Goal: Information Seeking & Learning: Learn about a topic

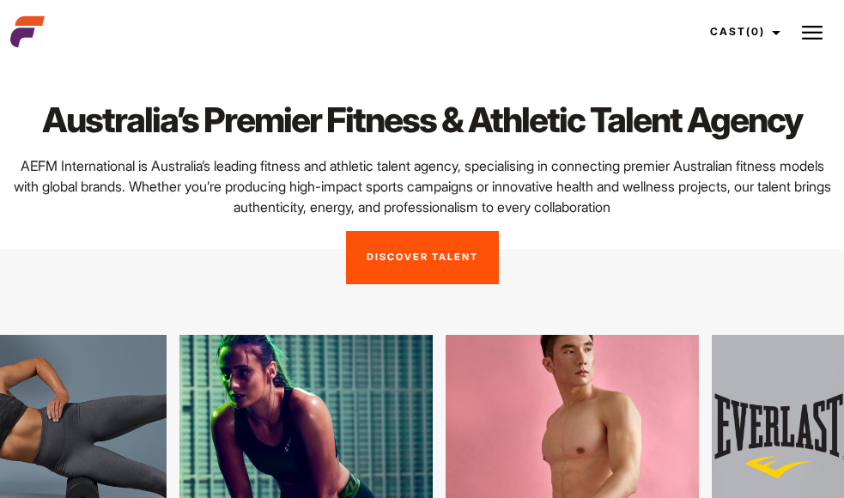
click at [802, 36] on img at bounding box center [811, 32] width 21 height 21
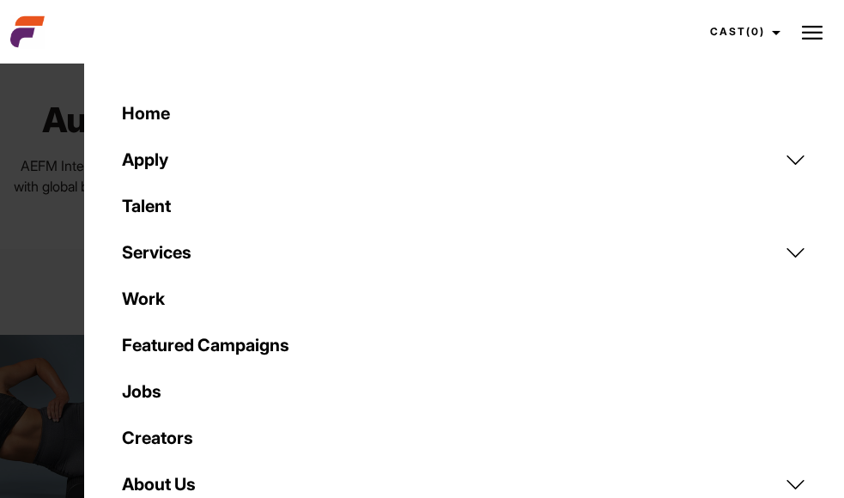
click at [176, 438] on link "Creators" at bounding box center [464, 437] width 705 height 46
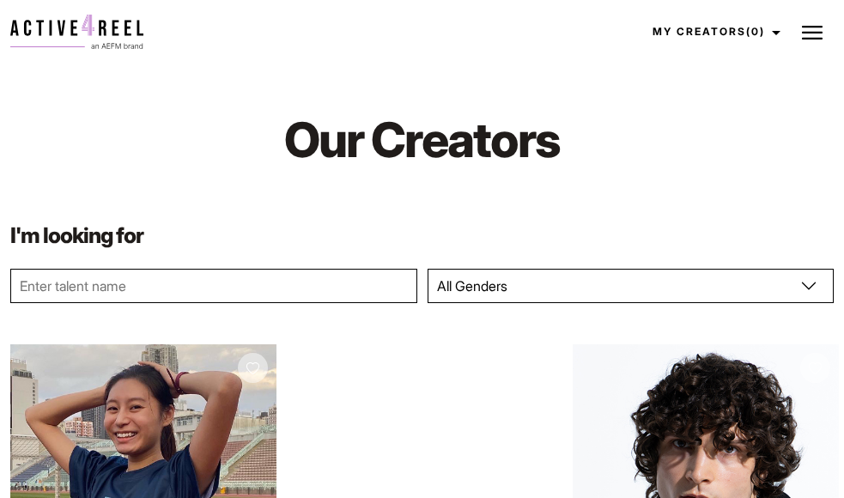
click at [470, 284] on select "All Genders Female Male" at bounding box center [630, 286] width 407 height 34
select select "563"
click at [427, 269] on select "All Genders Female Male" at bounding box center [630, 286] width 407 height 34
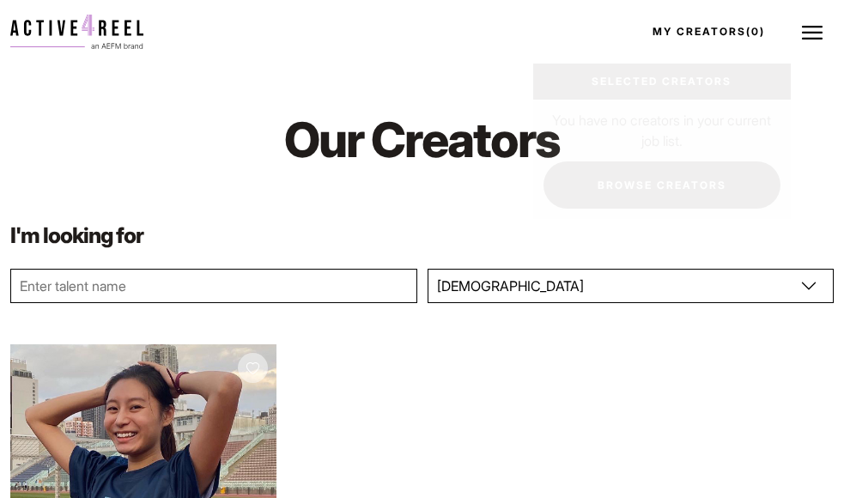
click at [742, 36] on link "My Creators (0)" at bounding box center [714, 32] width 154 height 46
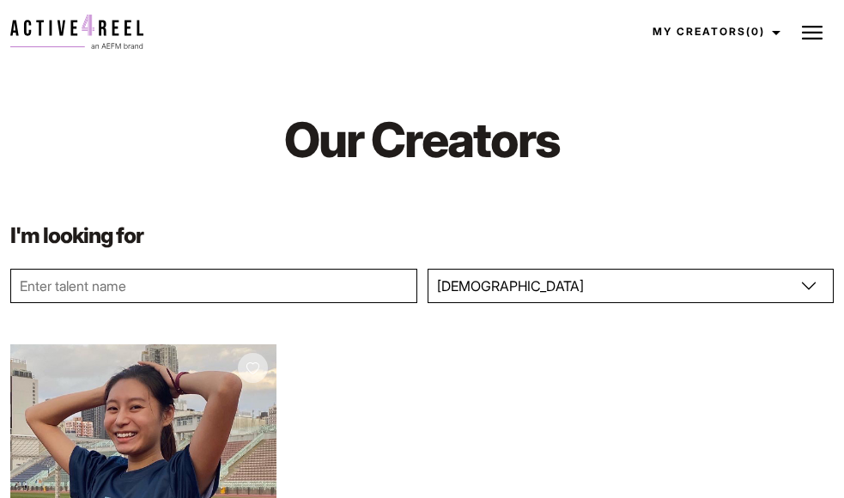
click at [828, 26] on button at bounding box center [811, 31] width 43 height 43
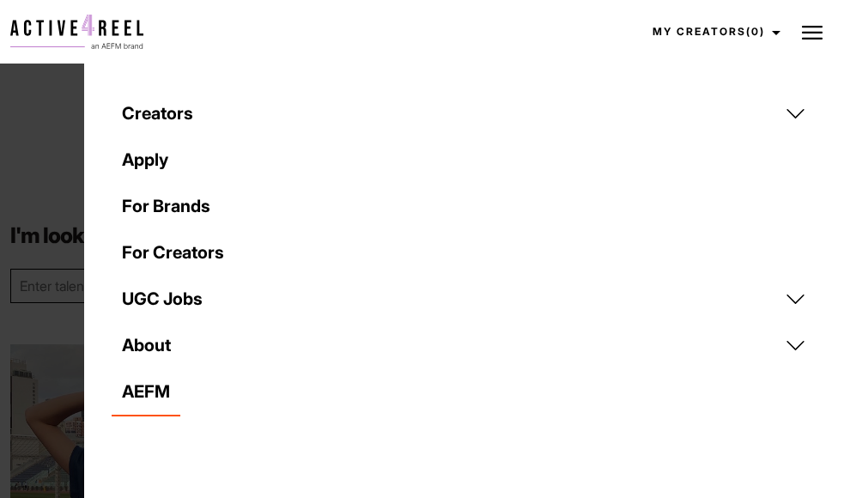
click at [162, 291] on link "UGC Jobs" at bounding box center [464, 298] width 705 height 46
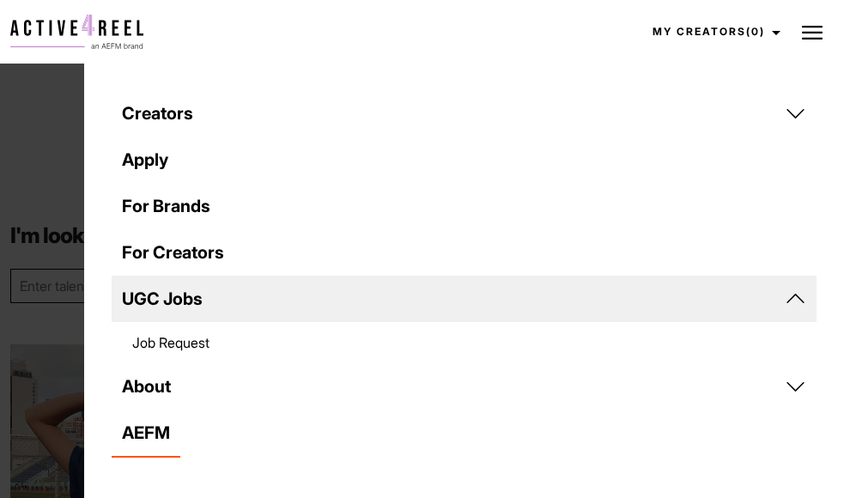
click at [173, 336] on link "Job Request" at bounding box center [464, 342] width 705 height 41
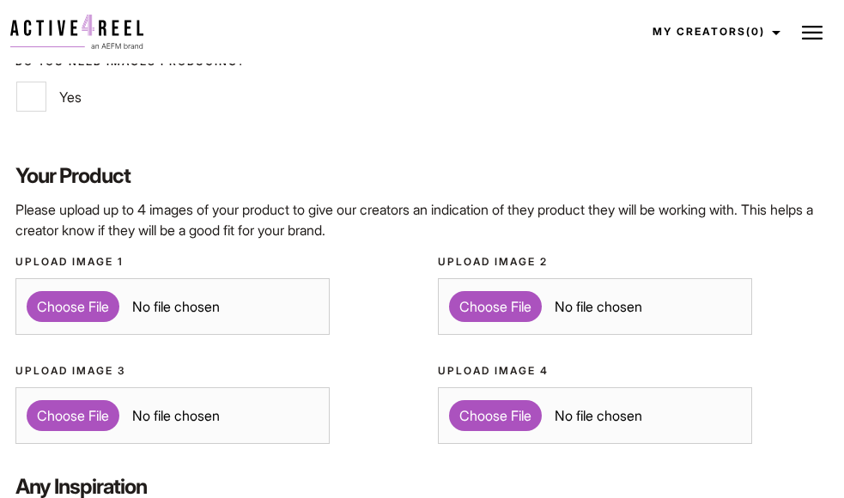
scroll to position [1211, 0]
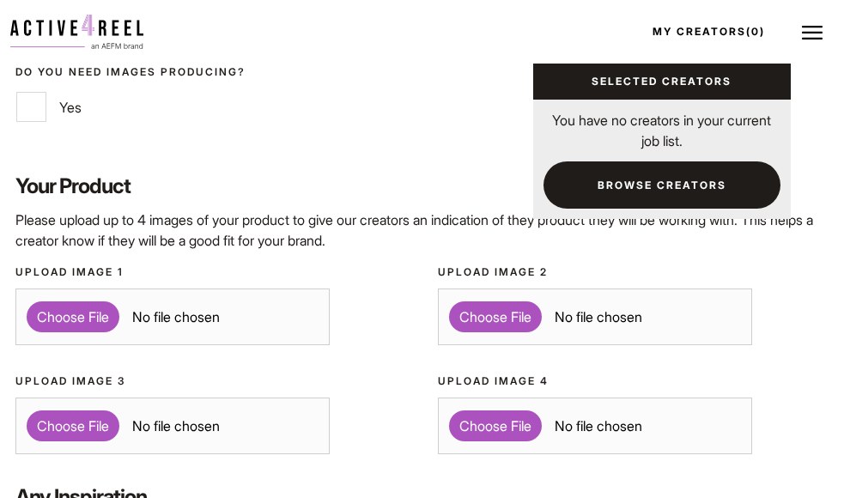
click at [747, 39] on link "My Creators (0)" at bounding box center [714, 32] width 154 height 46
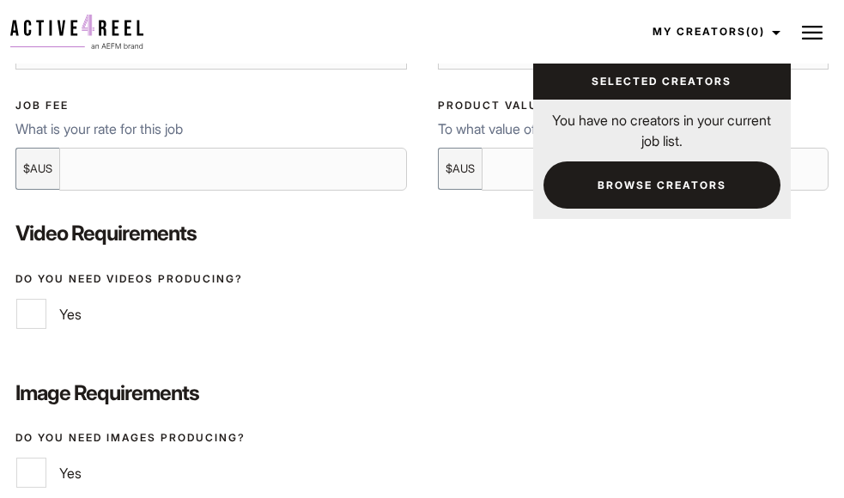
click at [824, 29] on button at bounding box center [811, 31] width 43 height 43
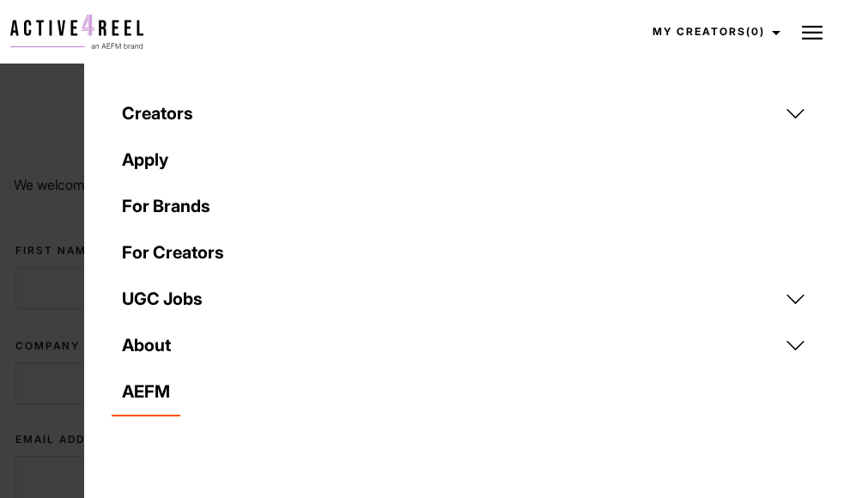
click at [184, 346] on link "About" at bounding box center [464, 345] width 705 height 46
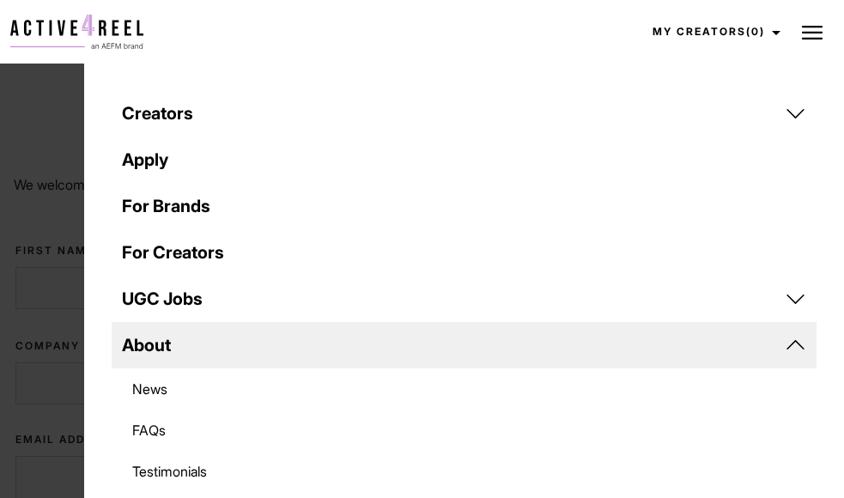
click at [172, 465] on link "Testimonials" at bounding box center [464, 471] width 705 height 41
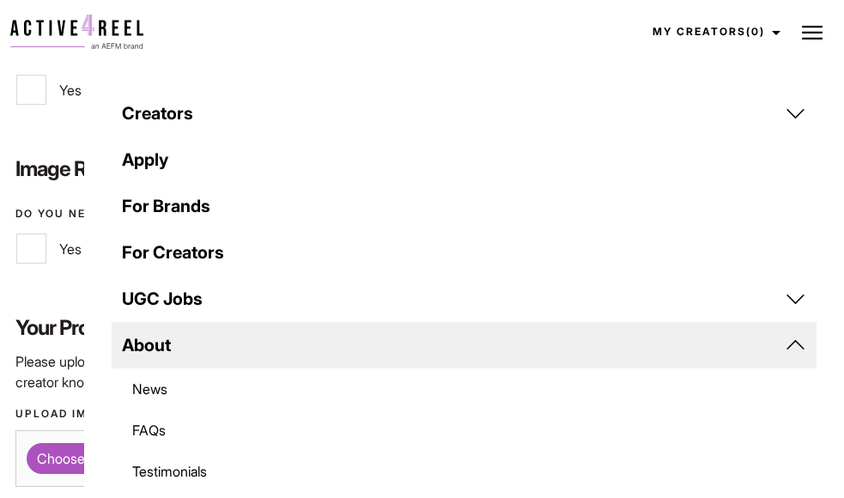
scroll to position [1211, 0]
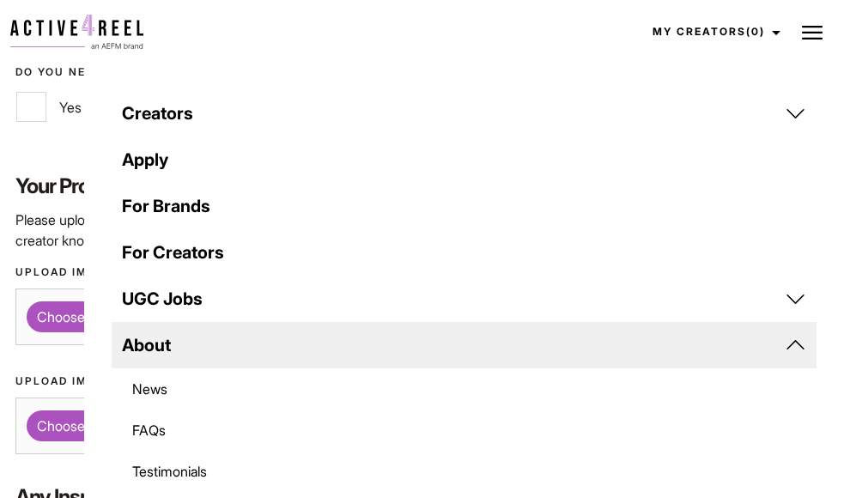
click at [149, 428] on link "FAQs" at bounding box center [464, 429] width 705 height 41
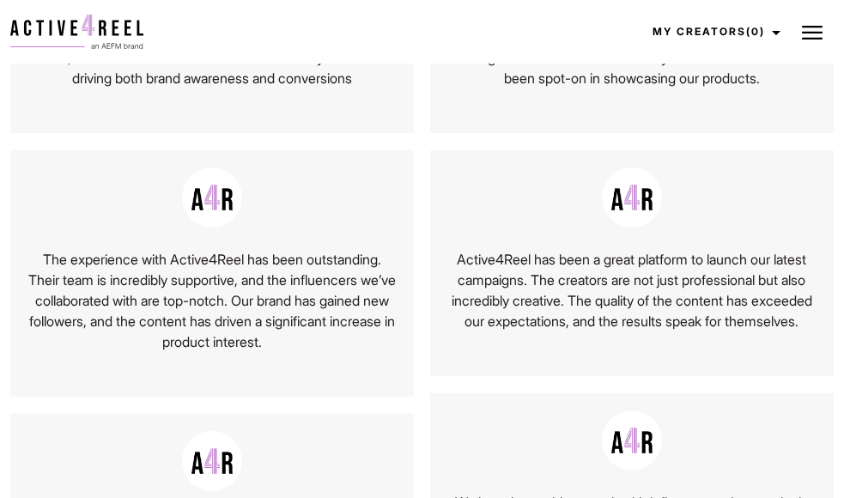
scroll to position [825, 0]
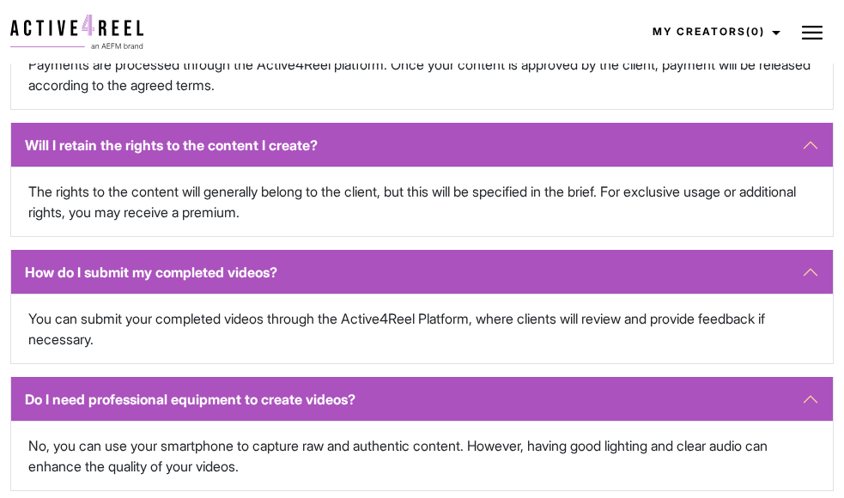
scroll to position [1345, 0]
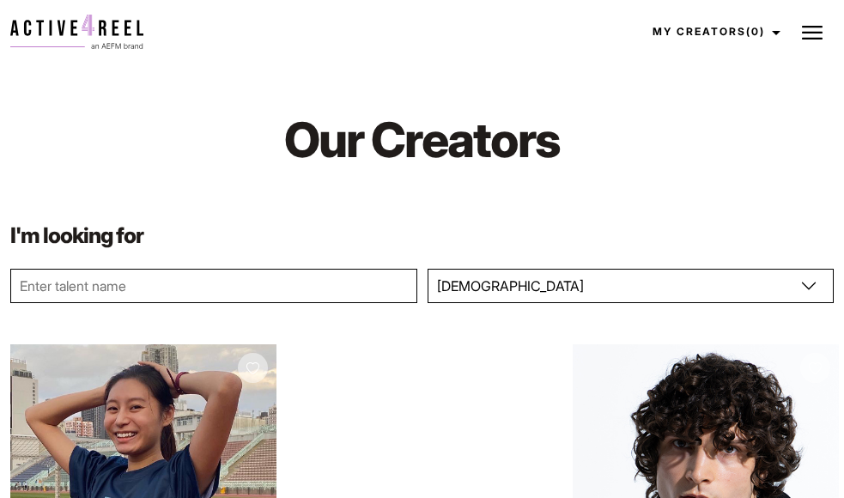
select select "563"
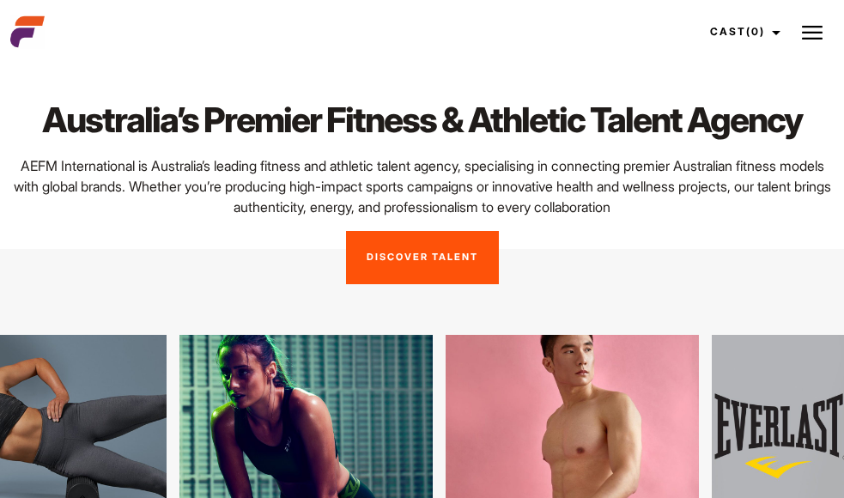
click at [405, 256] on link "Discover Talent" at bounding box center [422, 257] width 153 height 53
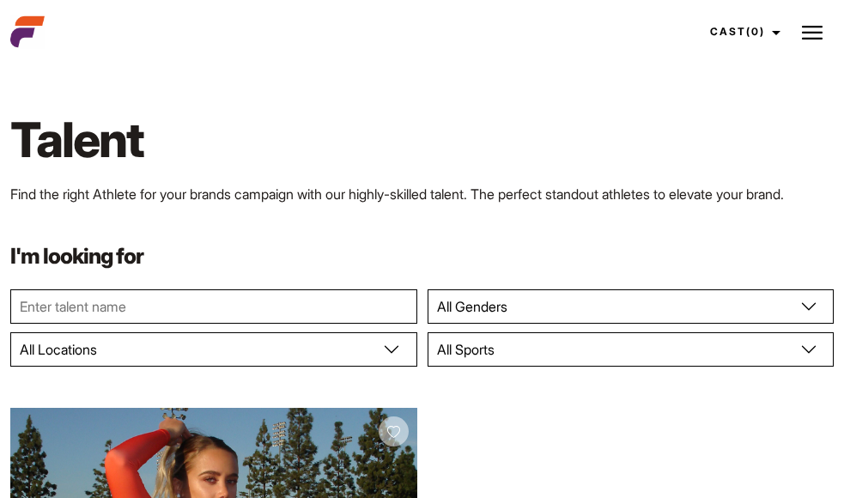
click at [507, 312] on select "All Genders [DEMOGRAPHIC_DATA] [DEMOGRAPHIC_DATA]" at bounding box center [630, 306] width 407 height 34
select select "104"
click at [427, 289] on select "All Genders [DEMOGRAPHIC_DATA] [DEMOGRAPHIC_DATA]" at bounding box center [630, 306] width 407 height 34
click at [281, 353] on select "All Locations [GEOGRAPHIC_DATA] [GEOGRAPHIC_DATA] [GEOGRAPHIC_DATA] [GEOGRAPHIC…" at bounding box center [213, 349] width 407 height 34
select select "122"
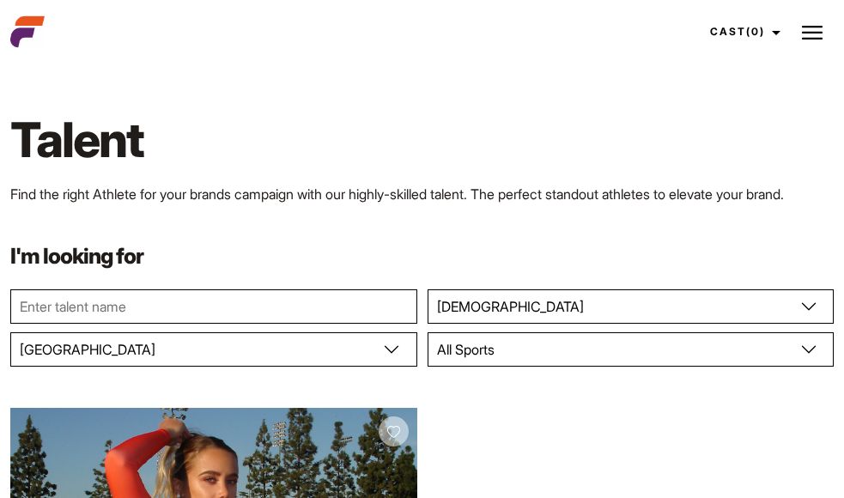
click at [10, 332] on select "All Locations [GEOGRAPHIC_DATA] [GEOGRAPHIC_DATA] [GEOGRAPHIC_DATA] [GEOGRAPHIC…" at bounding box center [213, 349] width 407 height 34
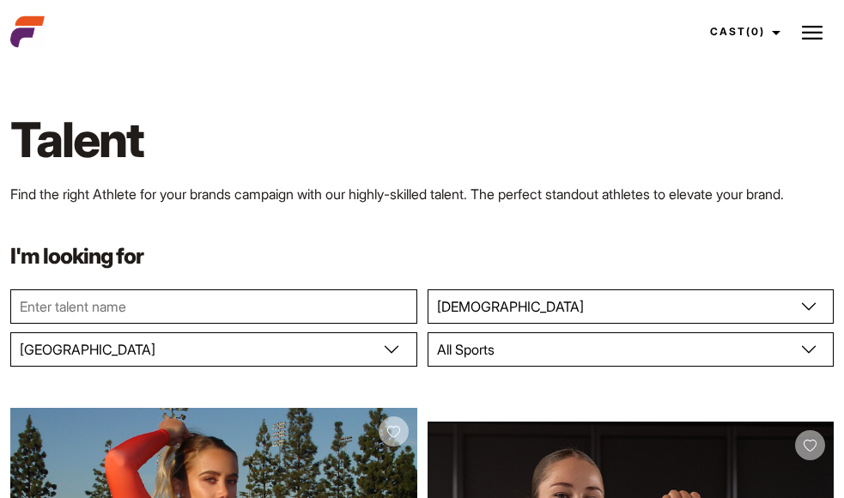
click at [650, 345] on select "All Sports 100 Meter Butterfly Acrobatics Aerial awareness Aerobics AFL Aflw Am…" at bounding box center [630, 349] width 407 height 34
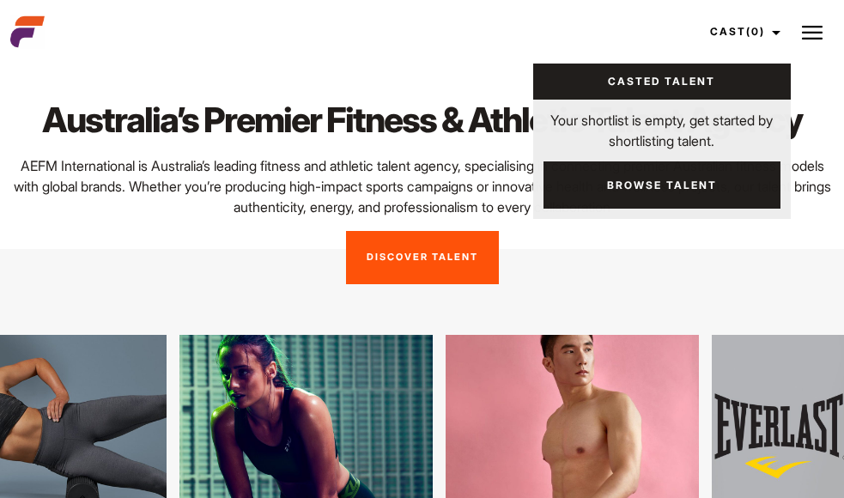
click at [830, 21] on button at bounding box center [811, 31] width 43 height 43
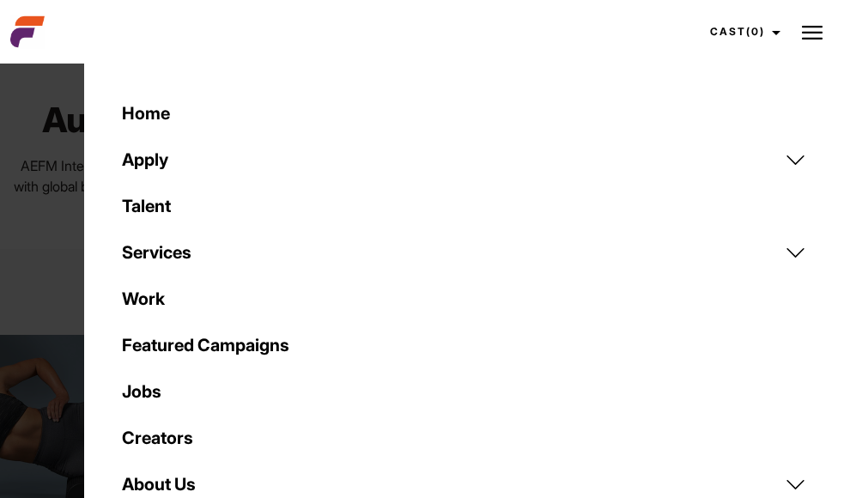
click at [154, 389] on link "Jobs" at bounding box center [464, 391] width 705 height 46
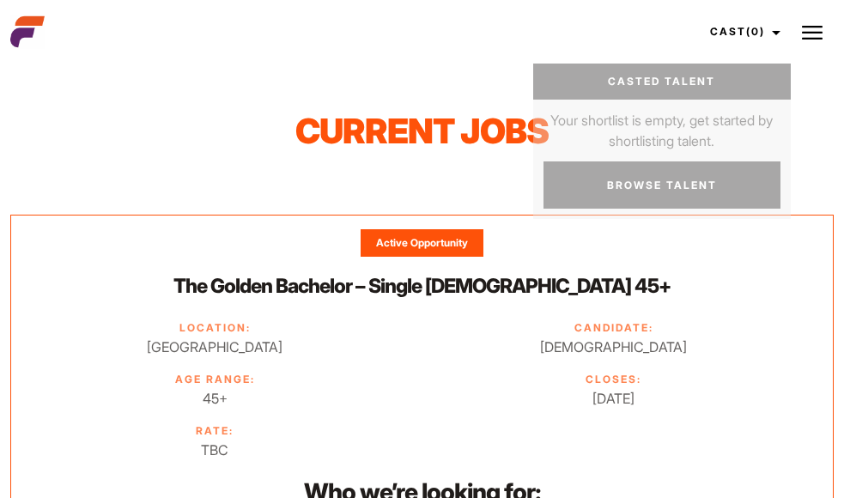
click at [422, 243] on div "Active Opportunity" at bounding box center [421, 242] width 123 height 27
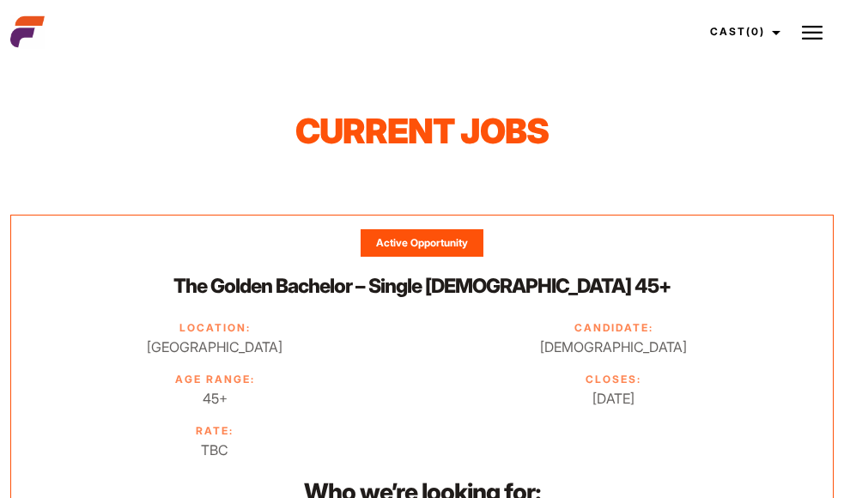
click at [390, 251] on div "Active Opportunity" at bounding box center [421, 242] width 123 height 27
click at [806, 21] on button at bounding box center [811, 31] width 43 height 43
